Goal: Information Seeking & Learning: Understand process/instructions

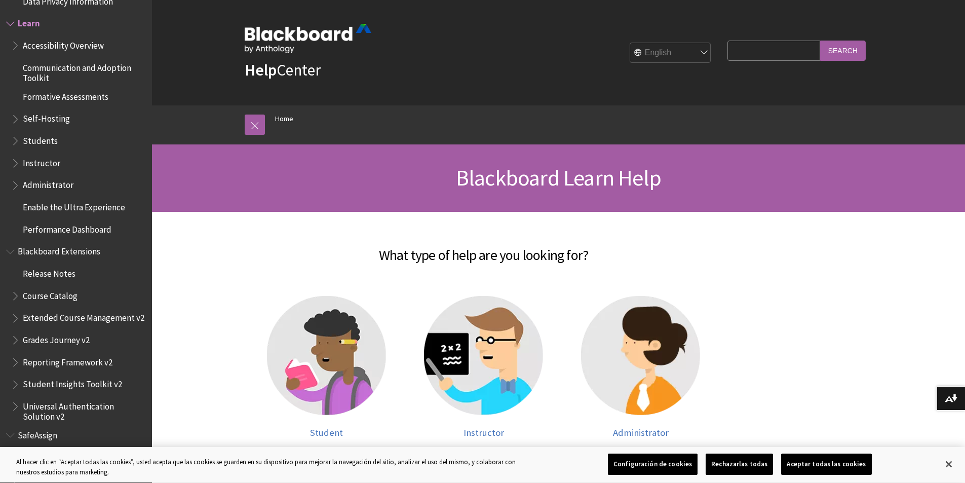
scroll to position [51, 0]
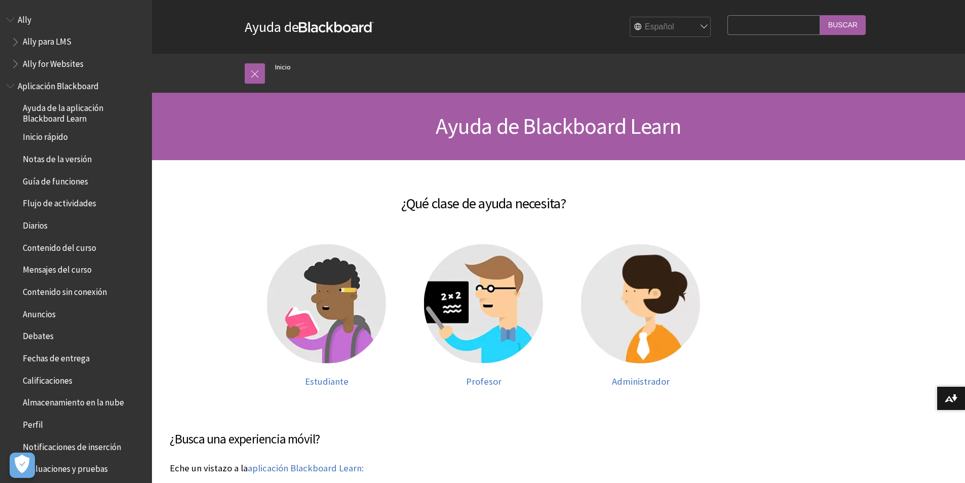
click at [393, 18] on div "English عربية Català Cymraeg Deutsch Español Suomi Français עברית Italiano 日本語 …" at bounding box center [545, 26] width 342 height 27
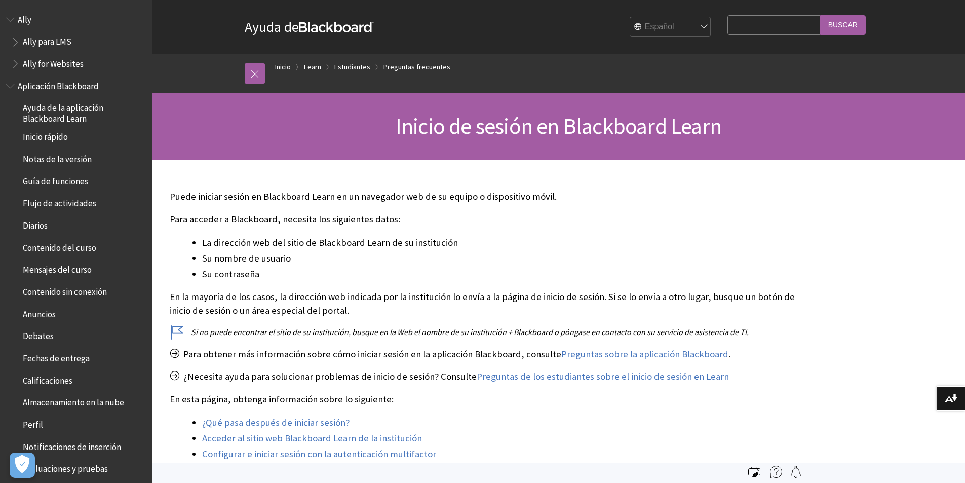
click at [45, 77] on span "Aplicación Blackboard" at bounding box center [58, 84] width 81 height 14
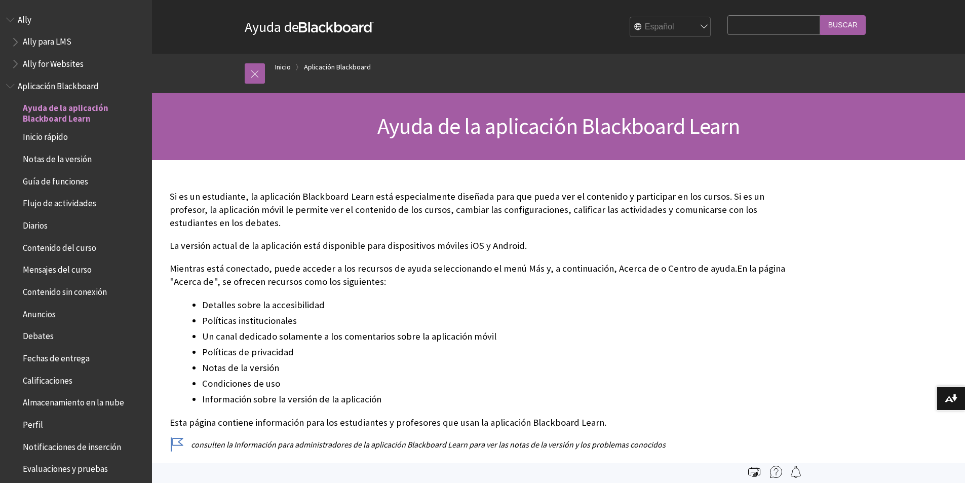
scroll to position [85, 0]
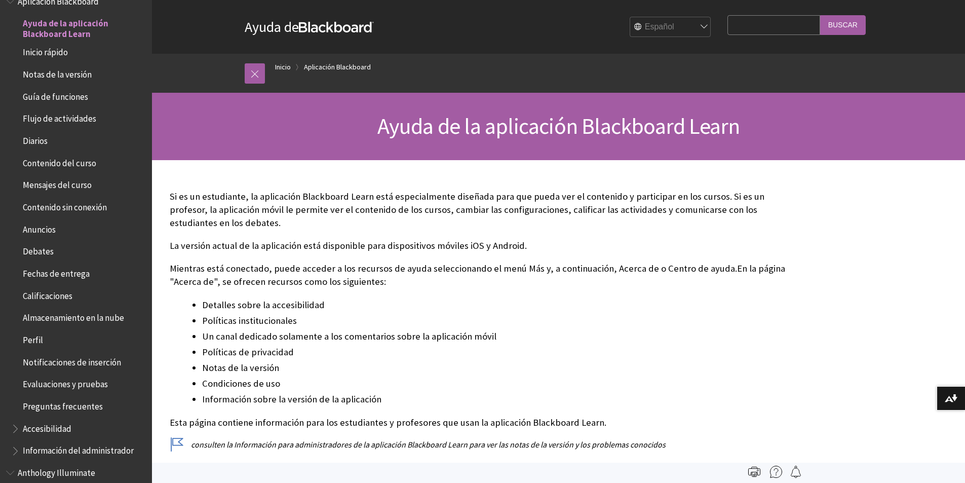
click at [57, 52] on span "Inicio rápido" at bounding box center [45, 51] width 45 height 14
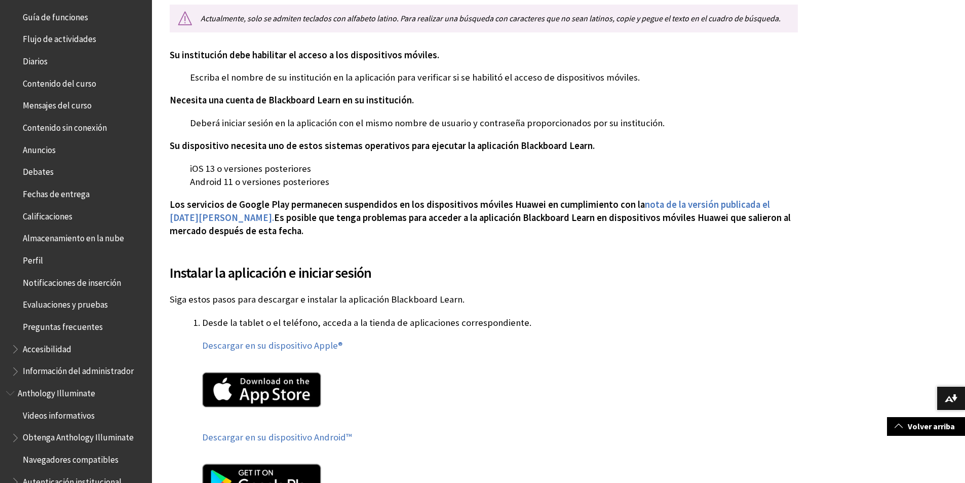
scroll to position [253, 0]
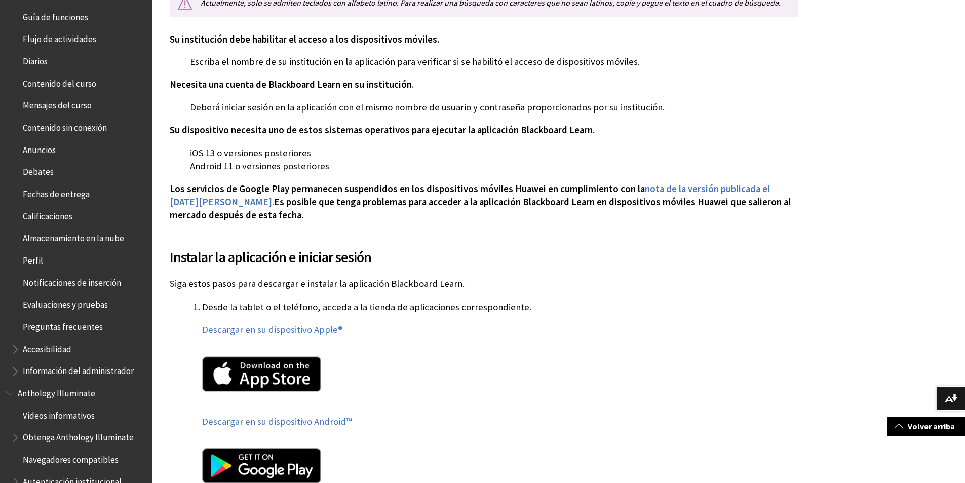
click at [294, 111] on p "Deberá iniciar sesión en la aplicación con el mismo nombre de usuario y contras…" at bounding box center [484, 107] width 628 height 13
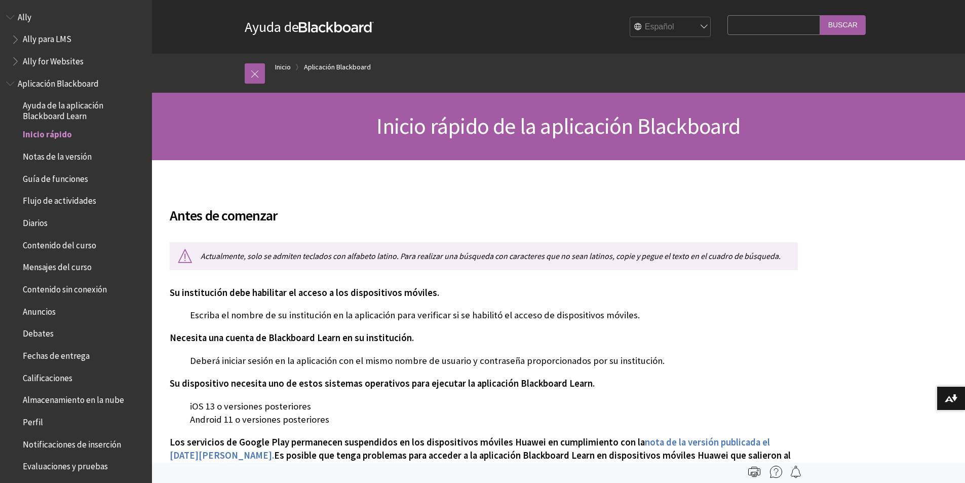
scroll to position [0, 0]
